Goal: Task Accomplishment & Management: Manage account settings

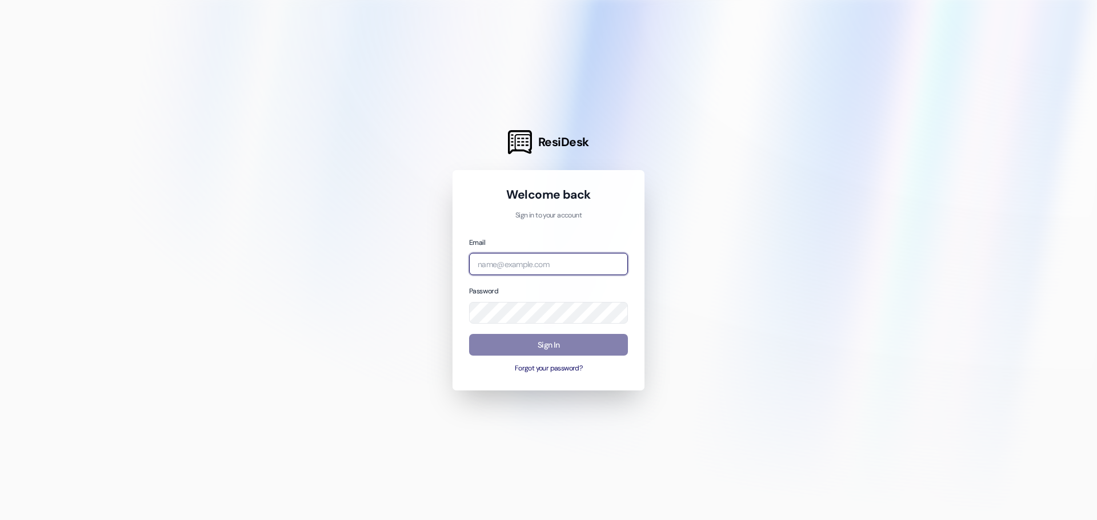
click at [610, 260] on input "email" at bounding box center [548, 264] width 159 height 22
click at [554, 368] on button "Forgot your password?" at bounding box center [548, 369] width 159 height 10
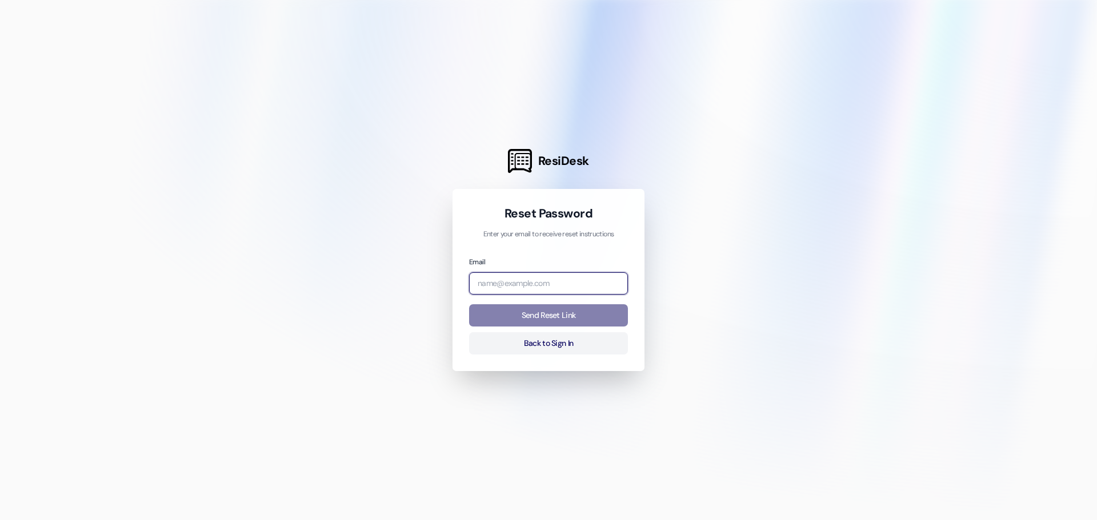
click at [544, 287] on input "email" at bounding box center [548, 283] width 159 height 22
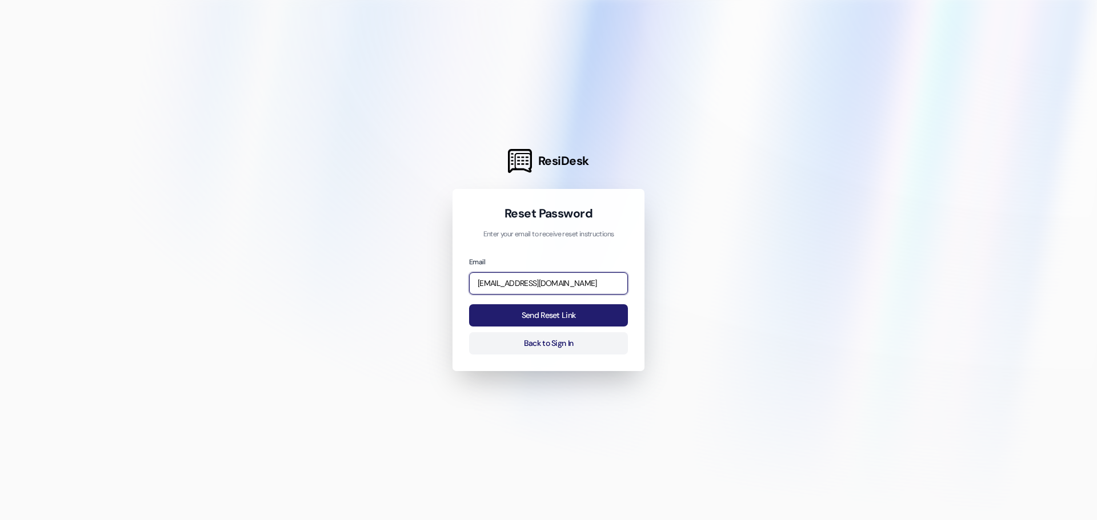
type input "[EMAIL_ADDRESS][DOMAIN_NAME]"
click at [532, 315] on button "Send Reset Link" at bounding box center [548, 315] width 159 height 22
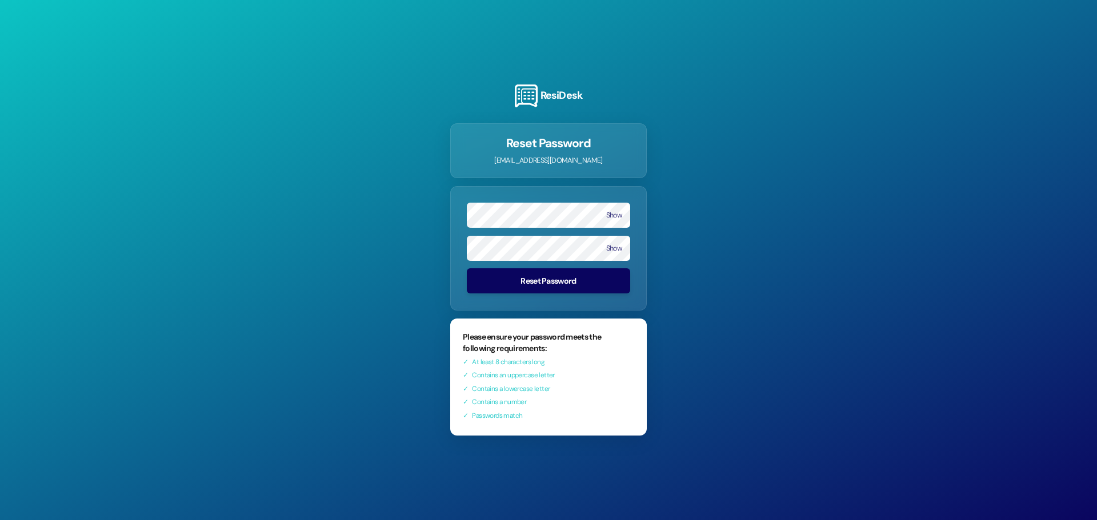
click at [527, 282] on button "Reset Password" at bounding box center [548, 280] width 163 height 25
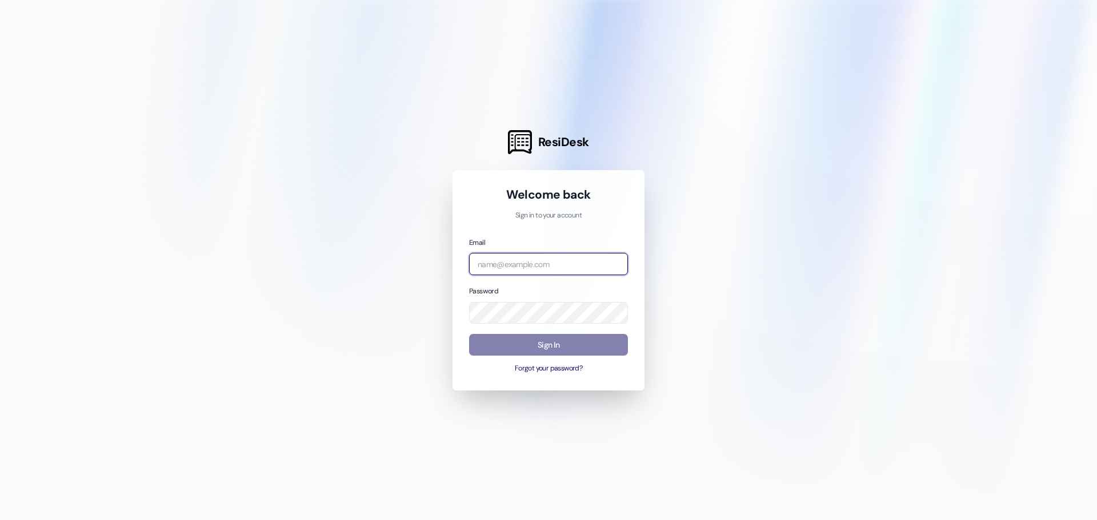
click at [522, 268] on input "email" at bounding box center [548, 264] width 159 height 22
click at [526, 264] on input "email" at bounding box center [548, 264] width 159 height 22
type input "[EMAIL_ADDRESS][DOMAIN_NAME]"
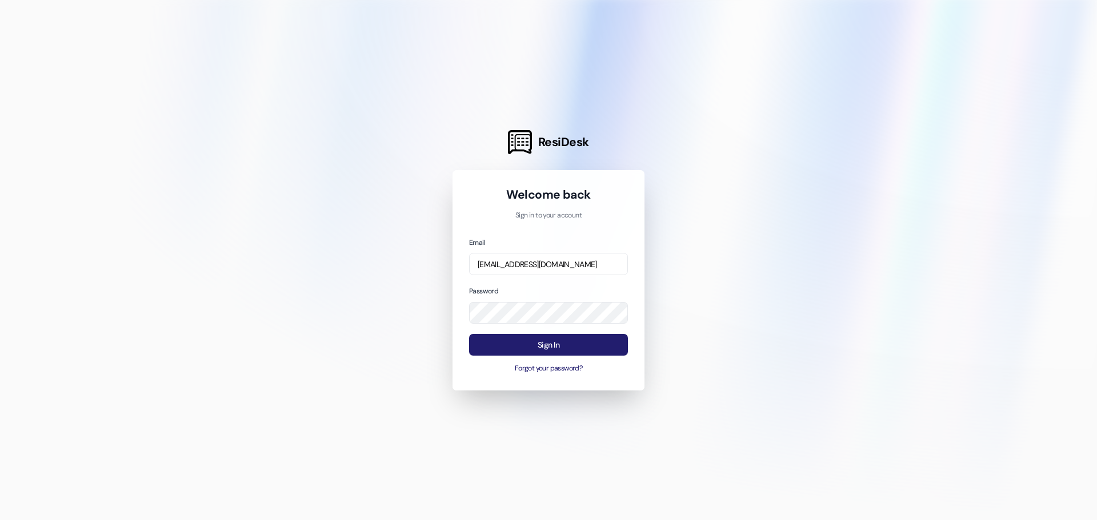
click at [559, 346] on button "Sign In" at bounding box center [548, 345] width 159 height 22
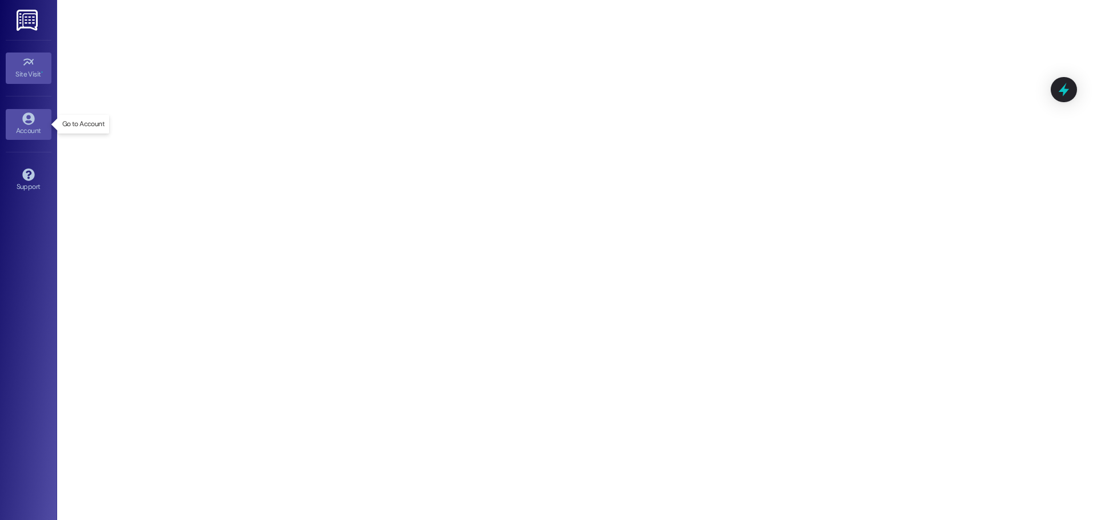
click at [21, 126] on div "Account" at bounding box center [28, 130] width 57 height 11
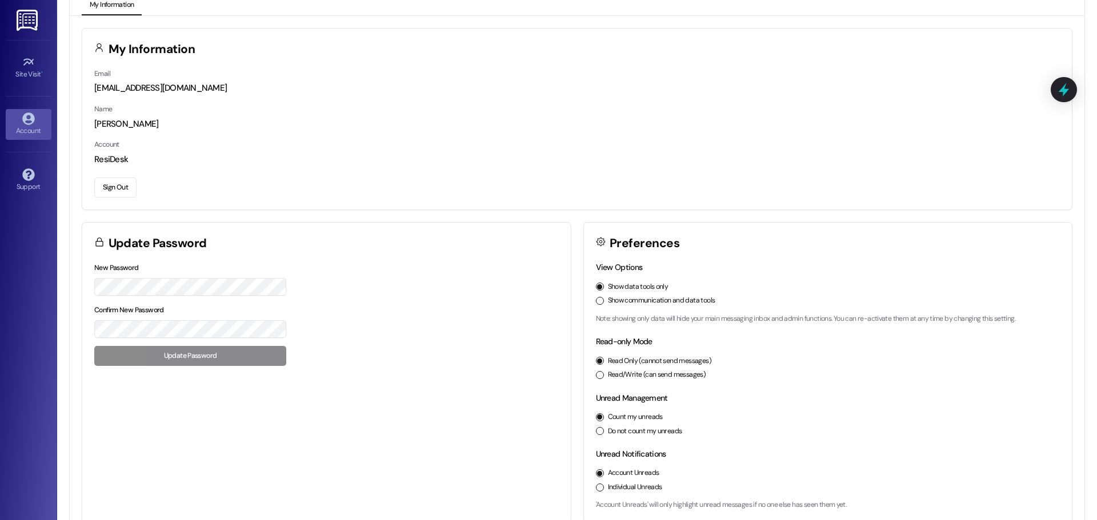
scroll to position [32, 0]
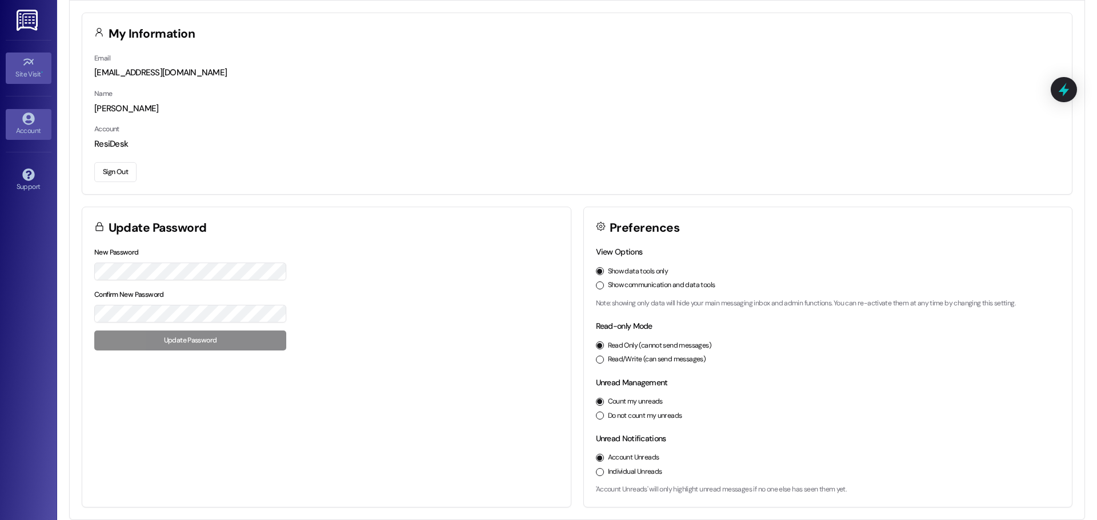
click at [23, 73] on div "Site Visit •" at bounding box center [28, 74] width 57 height 11
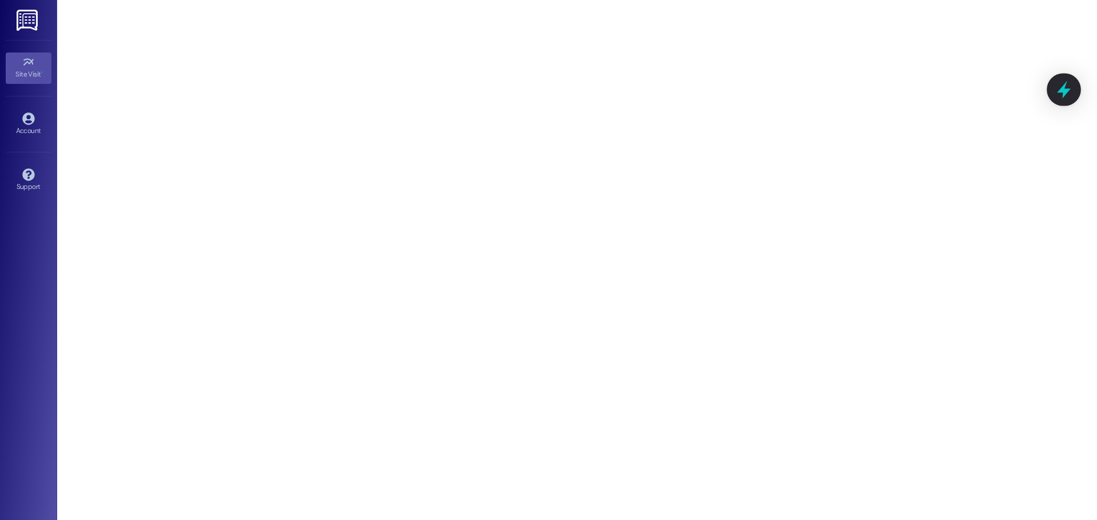
click at [1053, 90] on div at bounding box center [1064, 89] width 34 height 33
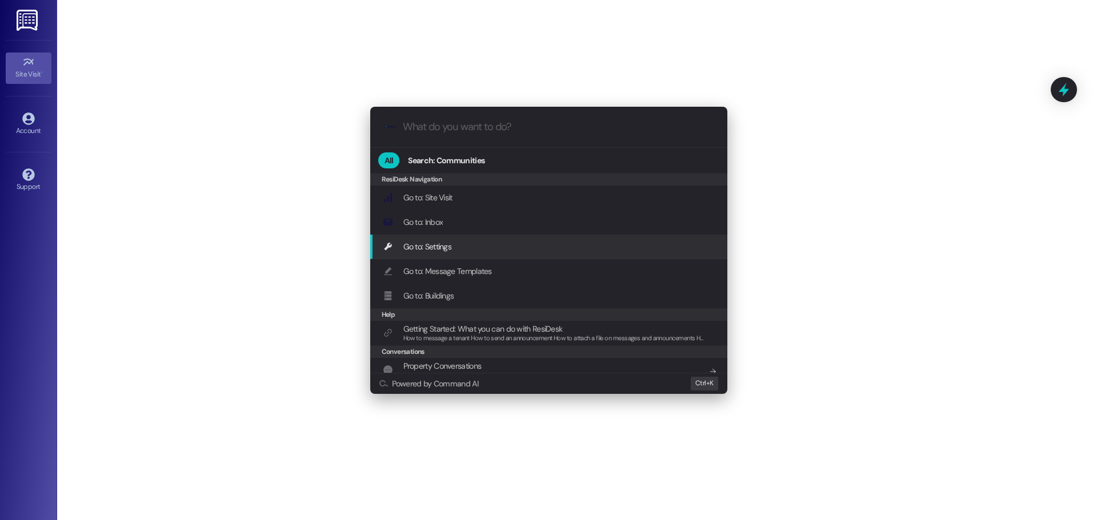
click at [988, 245] on div ".cls-1{fill:#0a055f;}.cls-2{fill:#0cc4c4;} resideskLogoBlueOrange All Search: C…" at bounding box center [548, 260] width 1097 height 520
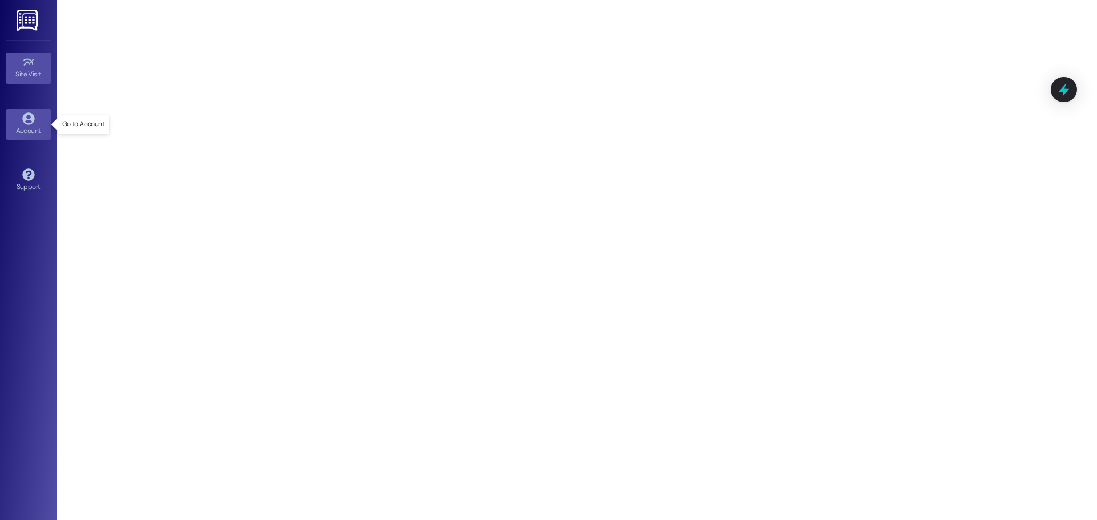
drag, startPoint x: 19, startPoint y: 133, endPoint x: 26, endPoint y: 124, distance: 11.8
click at [19, 133] on div "Account" at bounding box center [28, 130] width 57 height 11
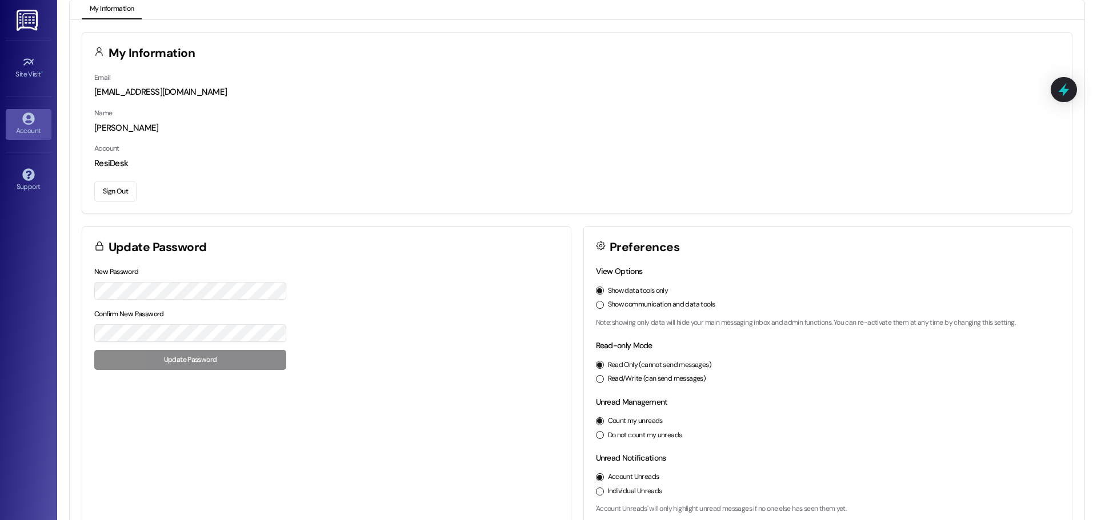
scroll to position [32, 0]
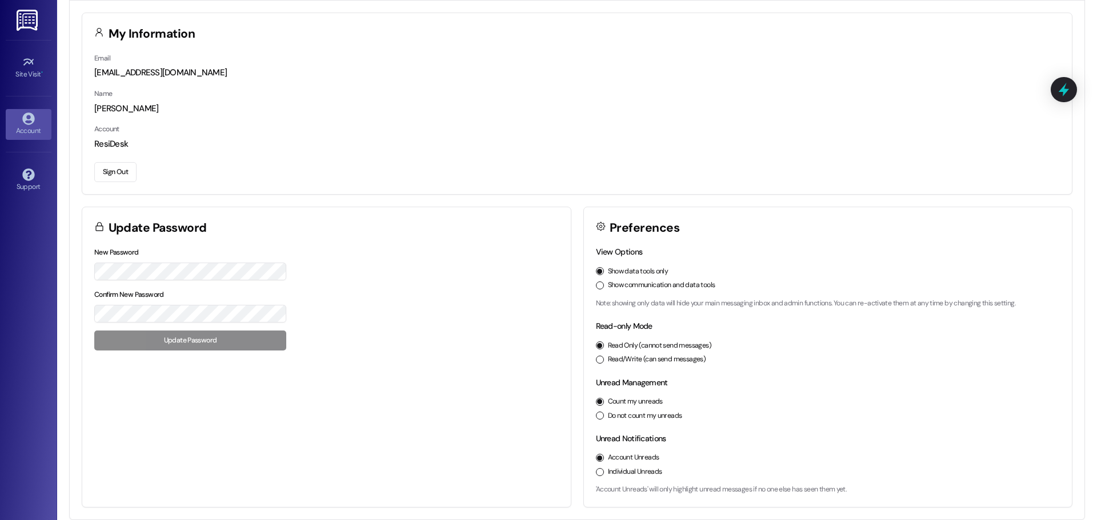
click at [28, 23] on img at bounding box center [28, 20] width 23 height 21
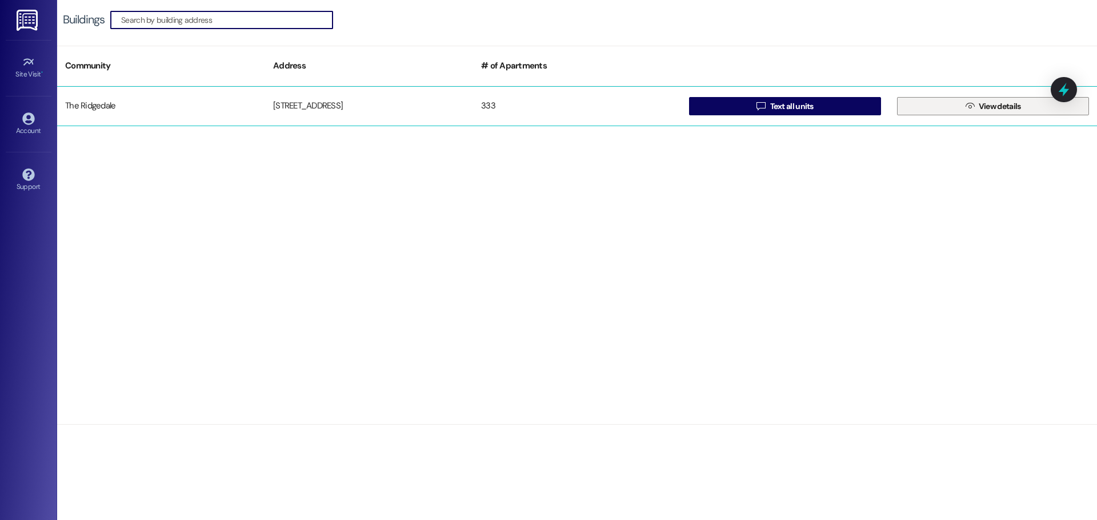
click at [976, 105] on span "View details" at bounding box center [999, 107] width 47 height 12
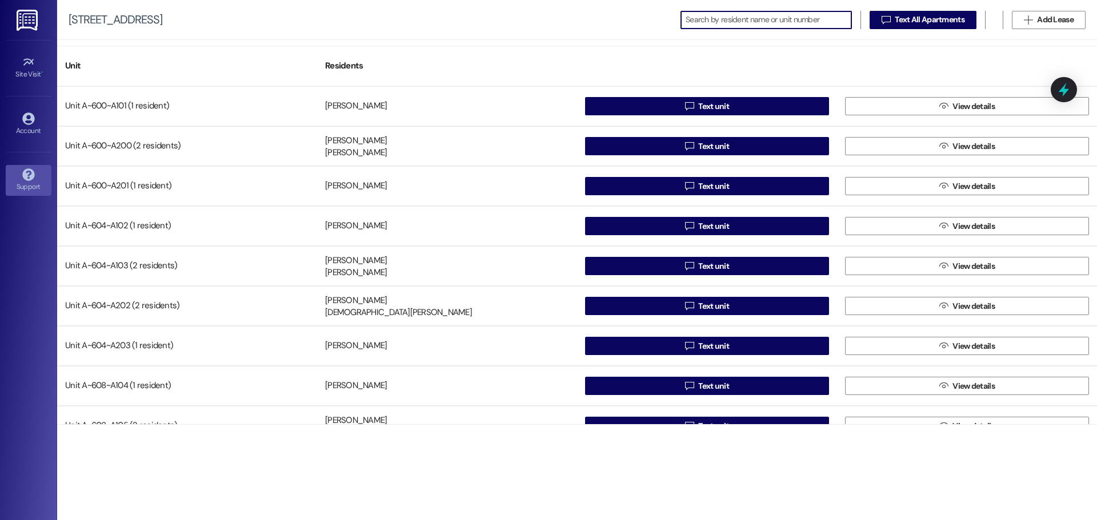
click at [22, 173] on icon at bounding box center [28, 175] width 13 height 13
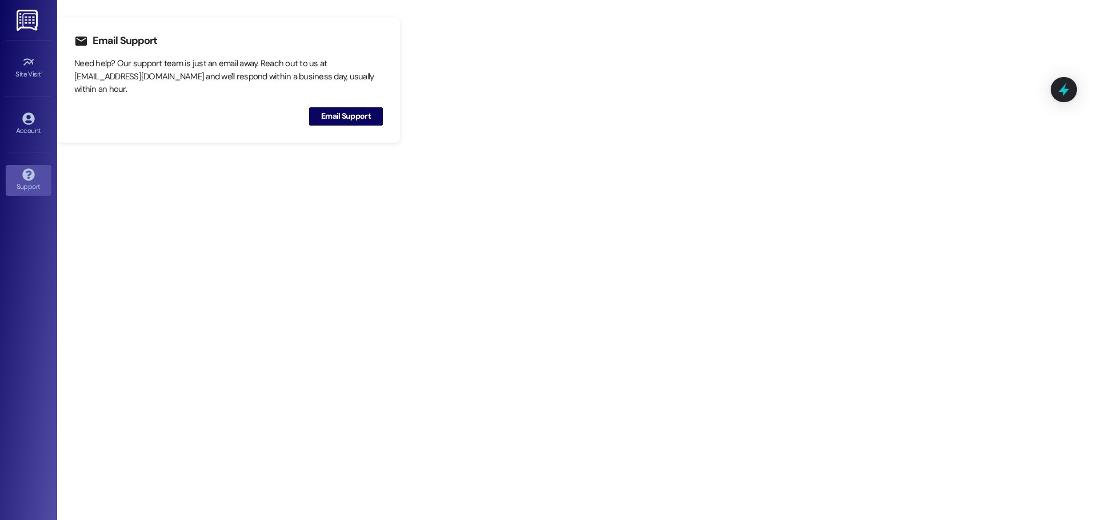
click at [182, 172] on div "Email Support Need help? Our support team is just an email away. Reach out to u…" at bounding box center [577, 260] width 1040 height 520
click at [31, 67] on icon at bounding box center [28, 62] width 13 height 13
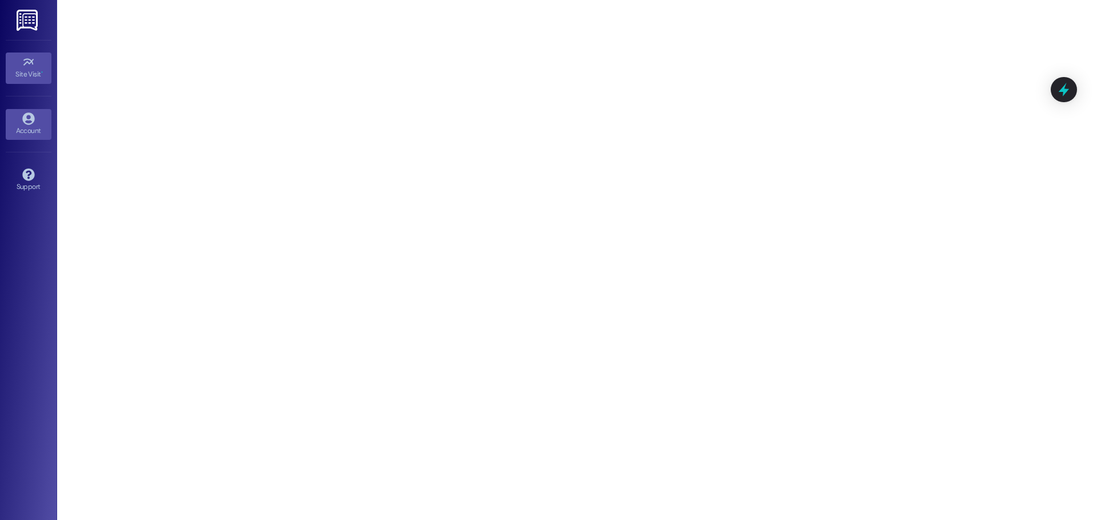
click at [15, 120] on link "Account" at bounding box center [29, 124] width 46 height 31
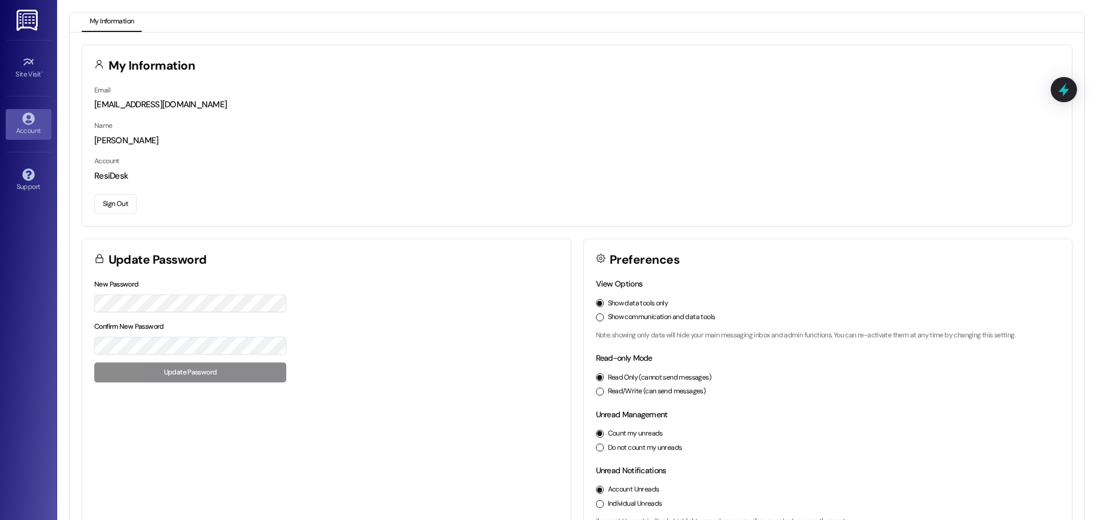
click at [104, 202] on button "Sign Out" at bounding box center [115, 204] width 42 height 20
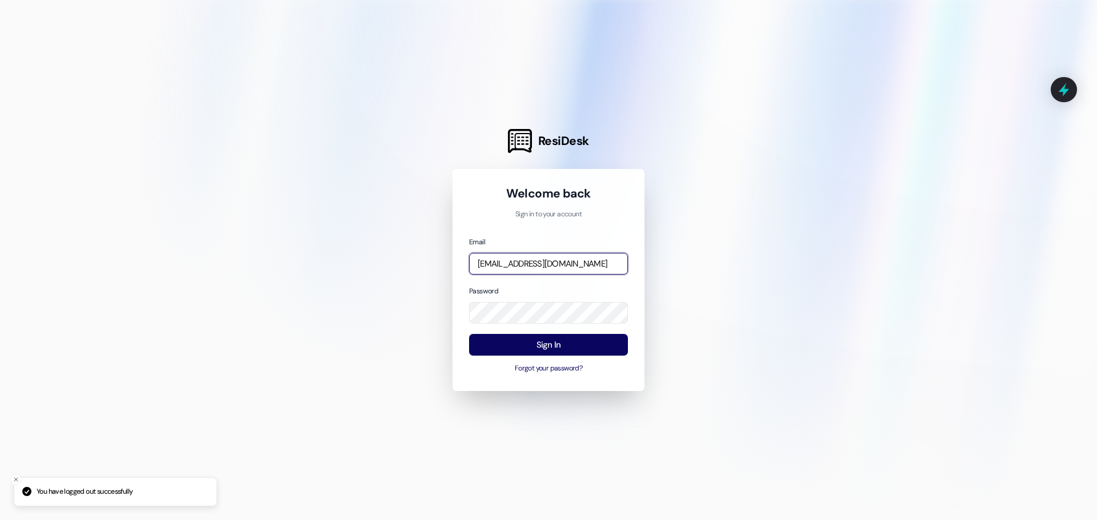
click at [516, 268] on input "[EMAIL_ADDRESS][DOMAIN_NAME]" at bounding box center [548, 264] width 159 height 22
type input "theridgedal"
click at [558, 367] on button "Forgot your password?" at bounding box center [548, 369] width 159 height 10
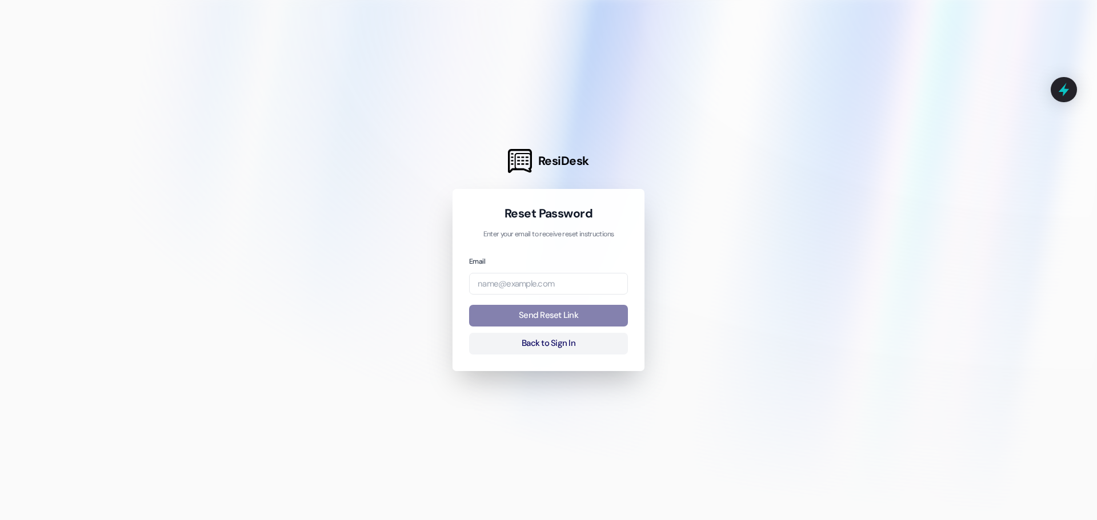
click at [567, 271] on div "Email" at bounding box center [548, 274] width 159 height 39
click at [562, 283] on input "email" at bounding box center [548, 284] width 159 height 22
click at [570, 287] on input "email" at bounding box center [548, 284] width 159 height 22
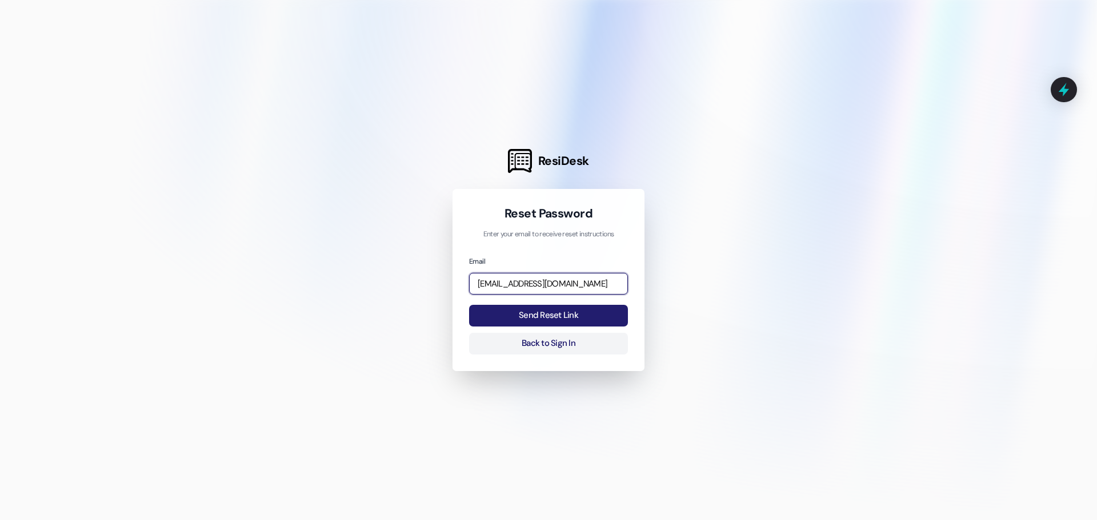
type input "[EMAIL_ADDRESS][DOMAIN_NAME]"
click at [581, 315] on button "Send Reset Link" at bounding box center [548, 316] width 159 height 22
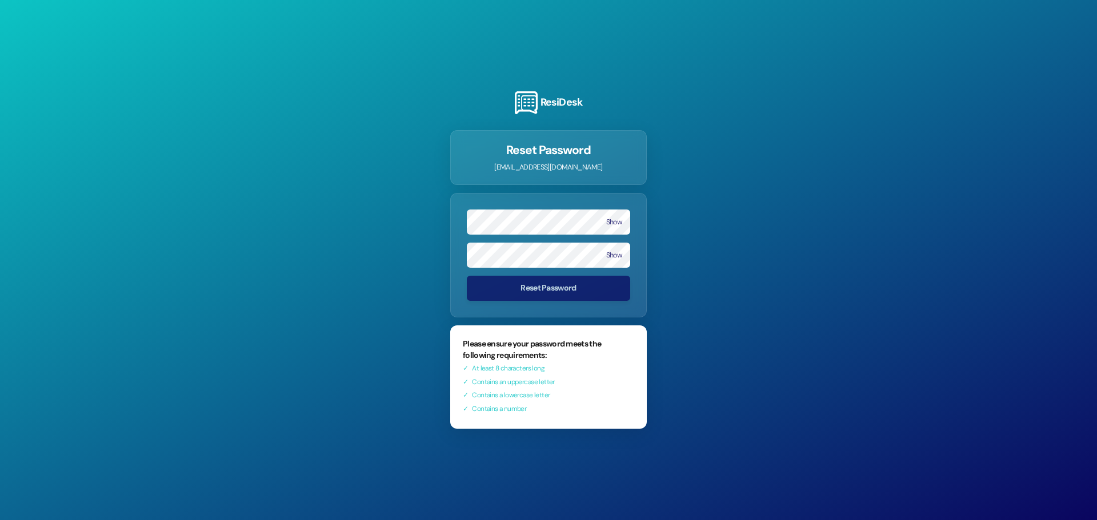
click at [612, 279] on form "Show Show Reset Password" at bounding box center [548, 255] width 197 height 125
click at [610, 223] on button "Show" at bounding box center [614, 222] width 16 height 8
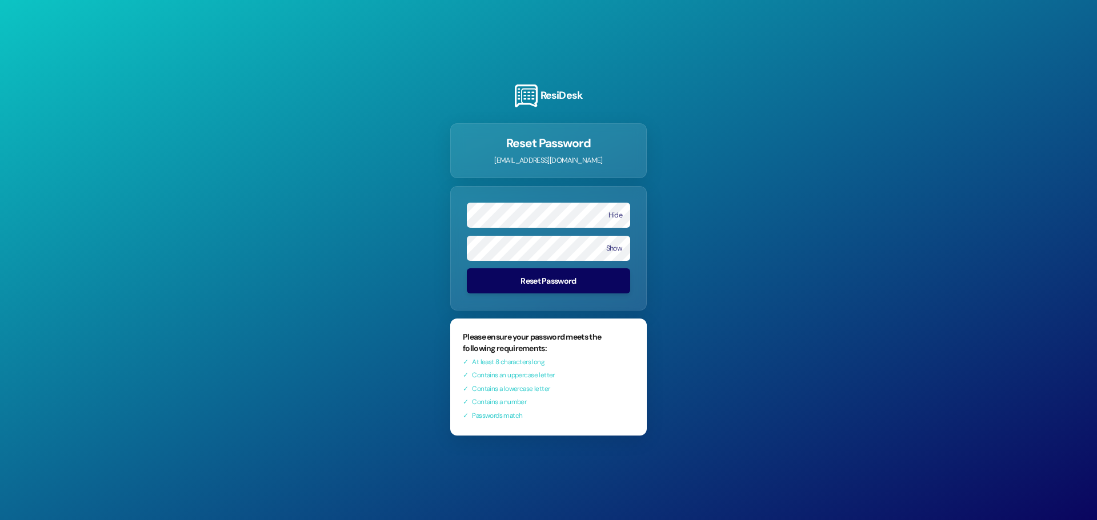
click at [488, 282] on button "Reset Password" at bounding box center [548, 280] width 163 height 25
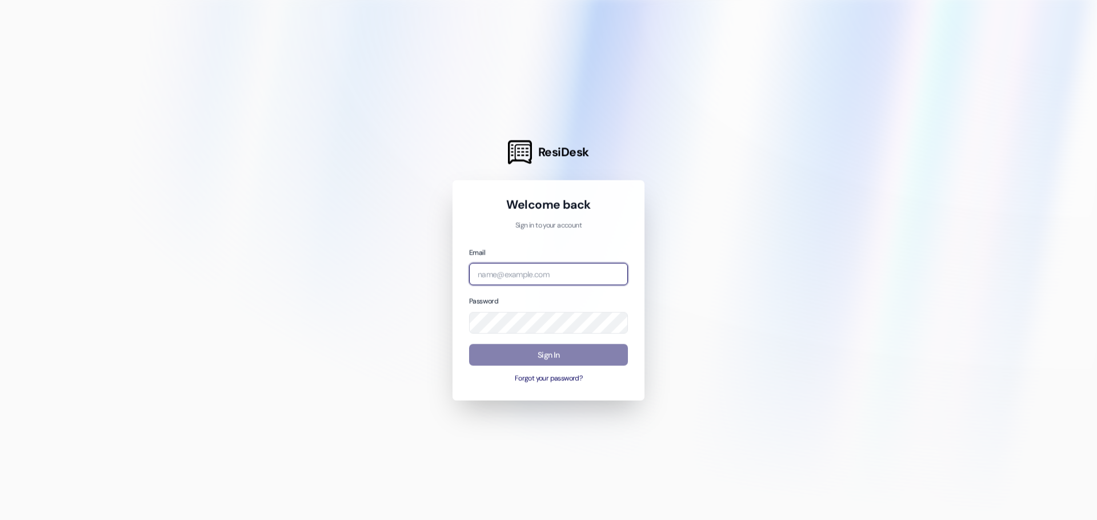
type input "[EMAIL_ADDRESS][DOMAIN_NAME]"
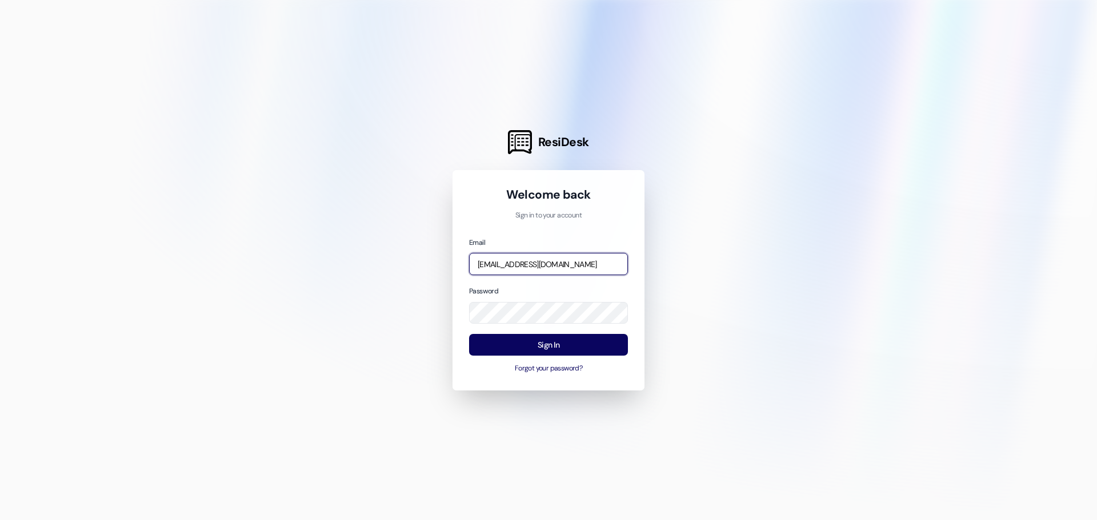
click at [523, 267] on input "[EMAIL_ADDRESS][DOMAIN_NAME]" at bounding box center [548, 264] width 159 height 22
click at [569, 264] on input "[EMAIL_ADDRESS][DOMAIN_NAME]" at bounding box center [548, 264] width 159 height 22
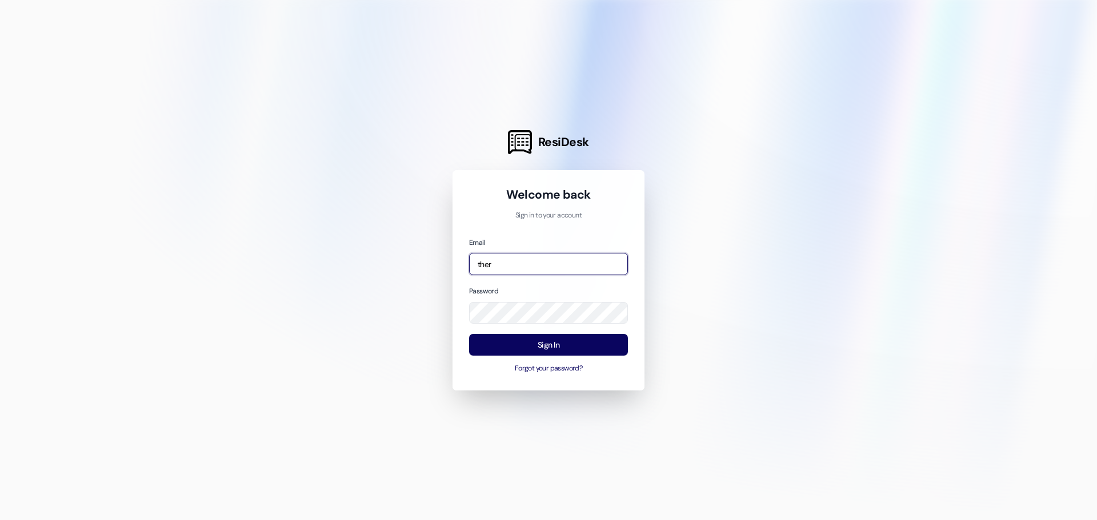
click at [534, 266] on input "ther" at bounding box center [548, 264] width 159 height 22
type input "[EMAIL_ADDRESS][DOMAIN_NAME]"
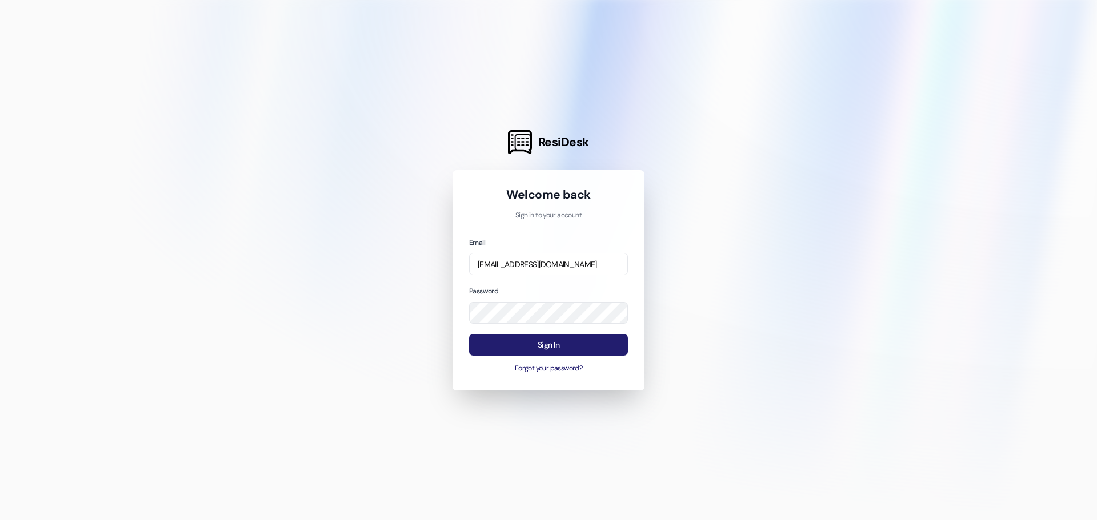
click at [503, 349] on button "Sign In" at bounding box center [548, 345] width 159 height 22
